Goal: Task Accomplishment & Management: Manage account settings

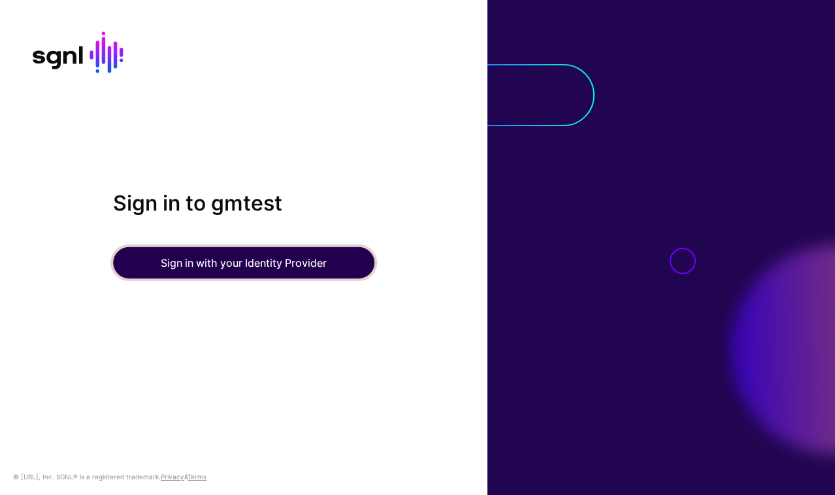
click at [216, 265] on button "Sign in with your Identity Provider" at bounding box center [243, 262] width 261 height 31
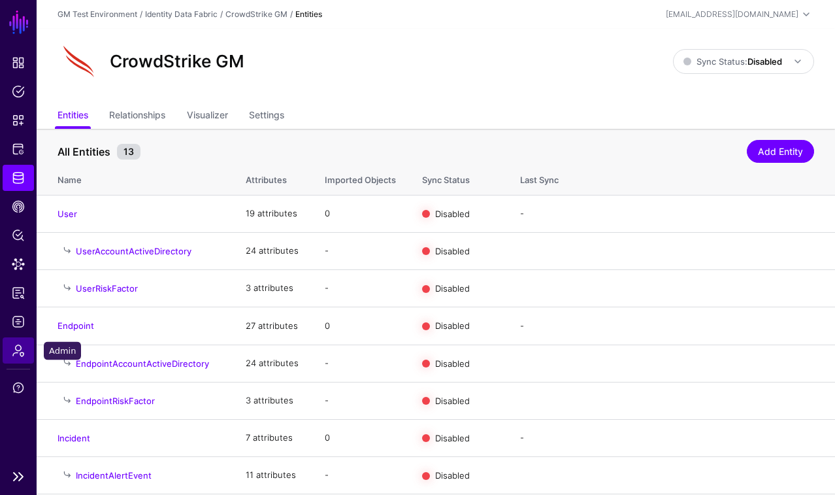
click at [20, 356] on span "Admin" at bounding box center [18, 350] width 13 height 13
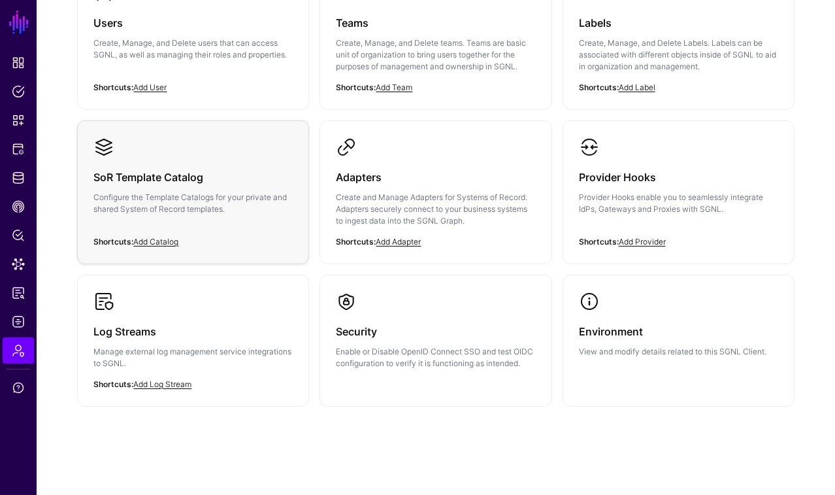
scroll to position [172, 0]
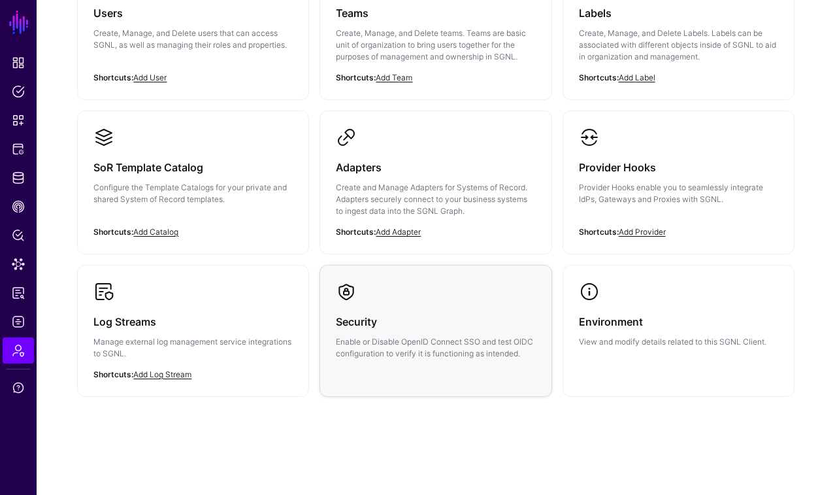
click at [377, 330] on h3 "Security" at bounding box center [435, 321] width 199 height 18
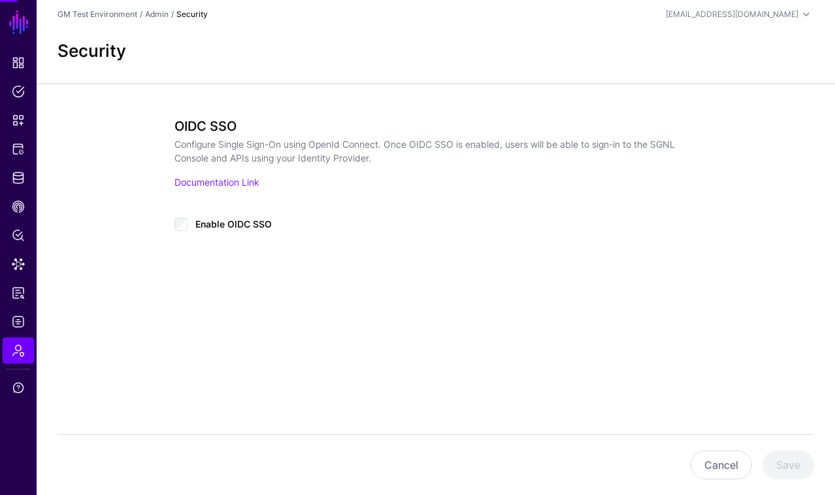
type input "**********"
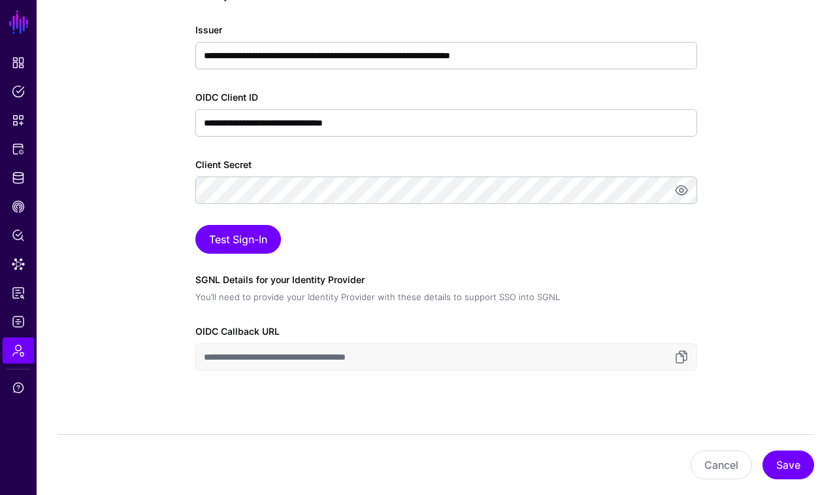
scroll to position [283, 0]
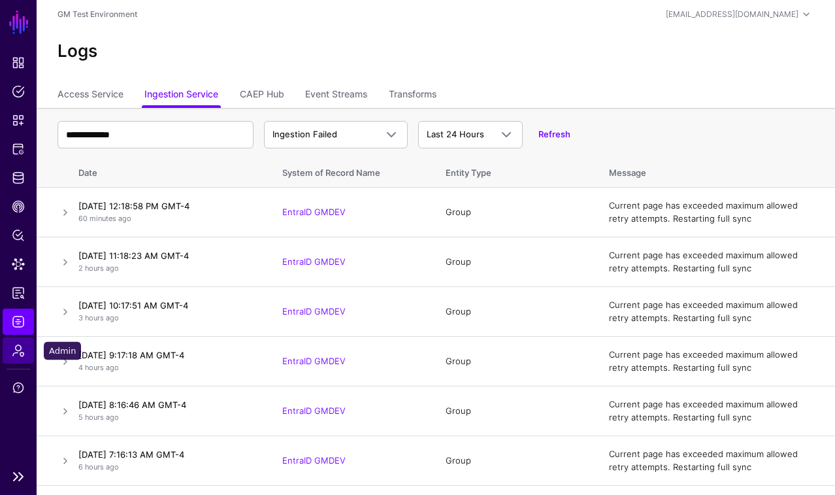
click at [20, 353] on span "Admin" at bounding box center [18, 350] width 13 height 13
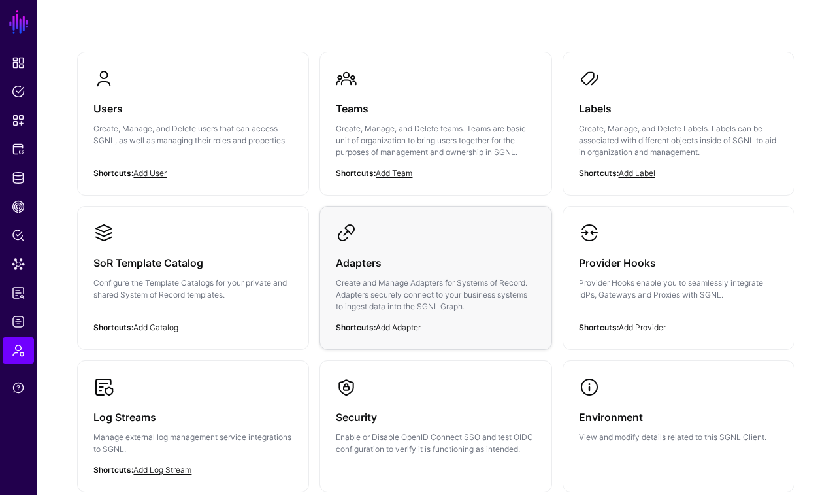
scroll to position [172, 0]
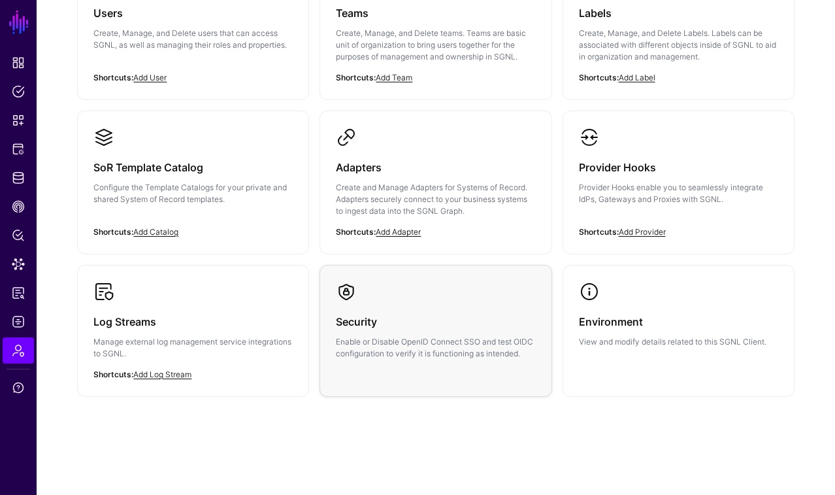
click at [409, 318] on h3 "Security" at bounding box center [435, 321] width 199 height 18
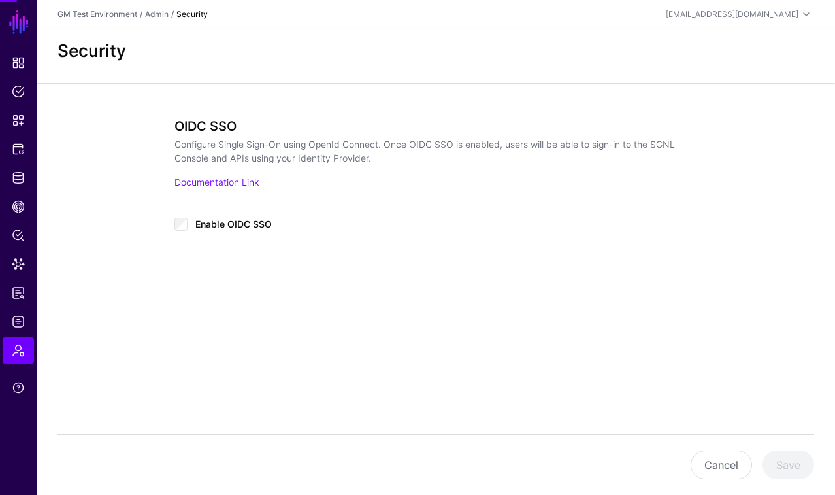
type input "**********"
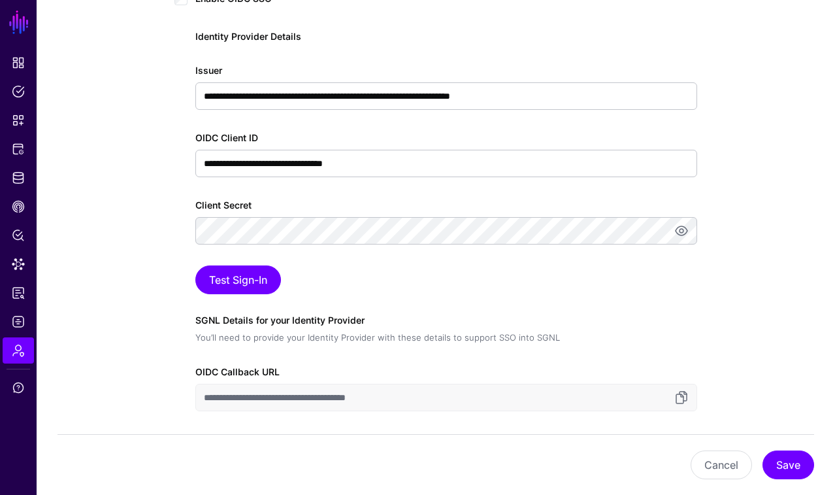
scroll to position [196, 0]
